Goal: Task Accomplishment & Management: Use online tool/utility

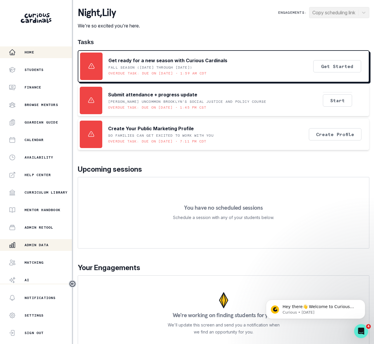
click at [31, 244] on p "Admin Data" at bounding box center [37, 245] width 24 height 5
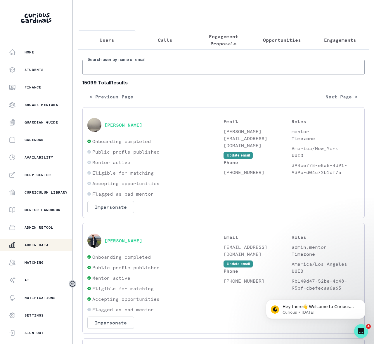
click at [103, 74] on input "Search user by name or email" at bounding box center [223, 67] width 282 height 15
type input "[PERSON_NAME]"
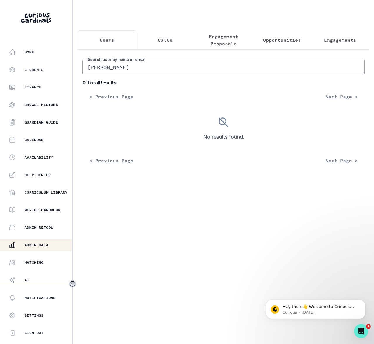
click at [108, 73] on input "[PERSON_NAME]" at bounding box center [223, 67] width 282 height 15
type input "[PERSON_NAME]"
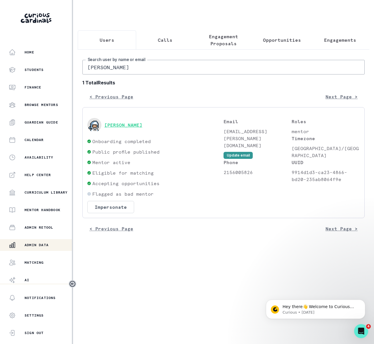
click at [131, 128] on button "[PERSON_NAME]" at bounding box center [123, 125] width 38 height 6
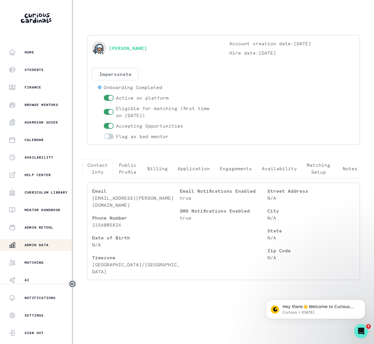
click at [122, 72] on button "Impersonate" at bounding box center [115, 74] width 47 height 12
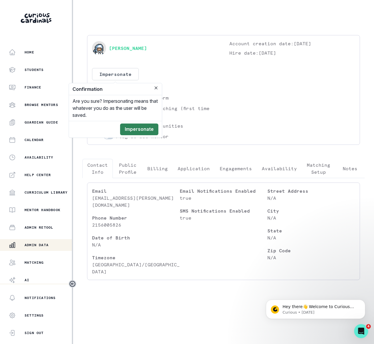
click at [137, 130] on button "Impersonate" at bounding box center [139, 129] width 38 height 12
